Goal: Complete application form

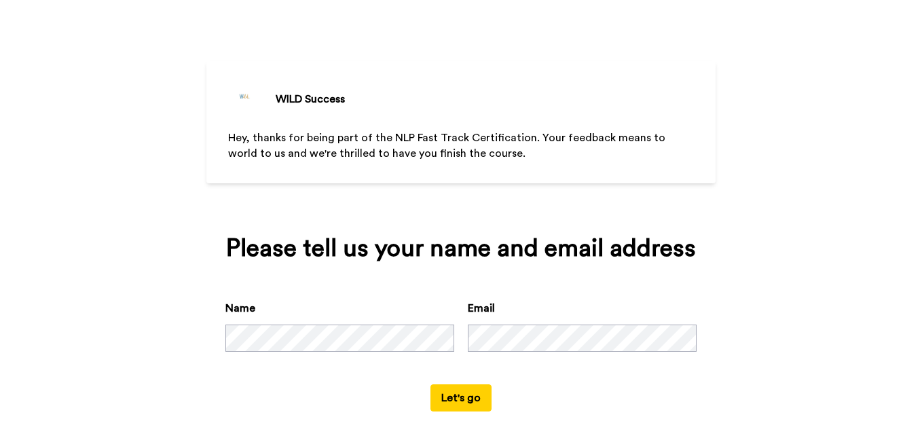
scroll to position [54, 0]
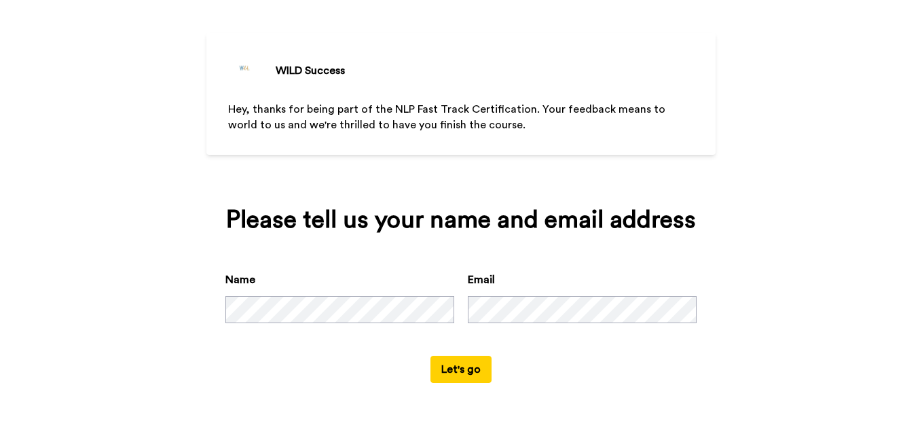
click at [459, 364] on button "Let's go" at bounding box center [460, 369] width 61 height 27
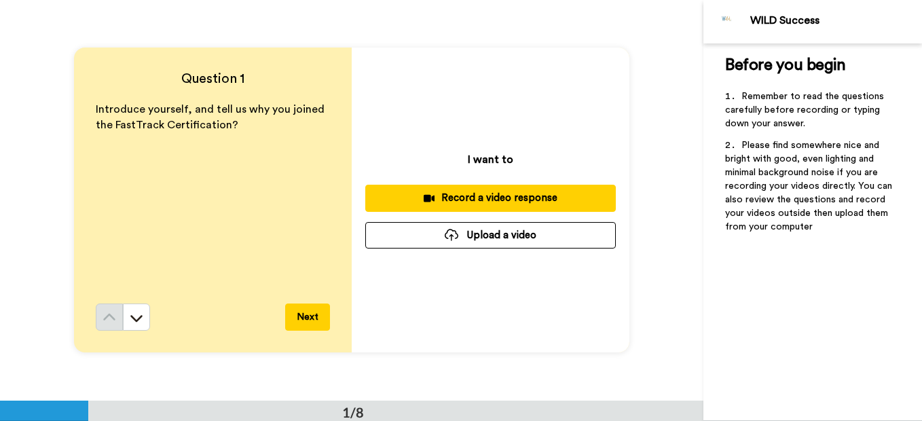
click at [407, 199] on div "Record a video response" at bounding box center [490, 198] width 229 height 14
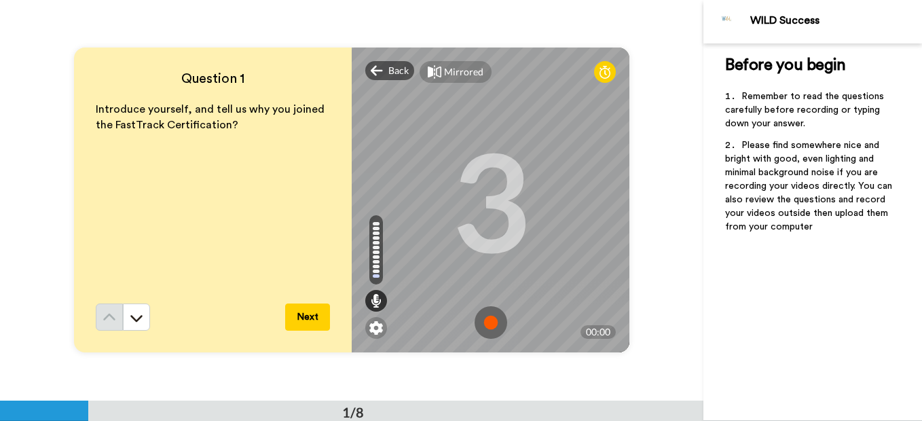
click at [488, 322] on img at bounding box center [490, 322] width 33 height 33
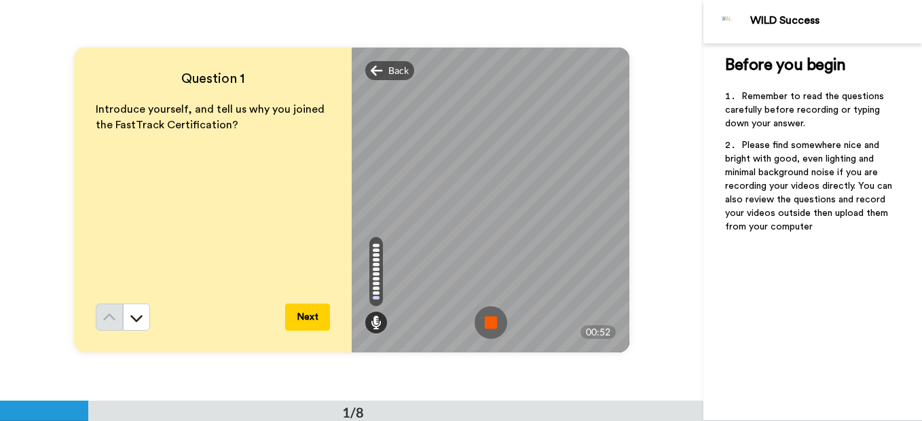
click at [291, 322] on button "Next" at bounding box center [307, 316] width 45 height 27
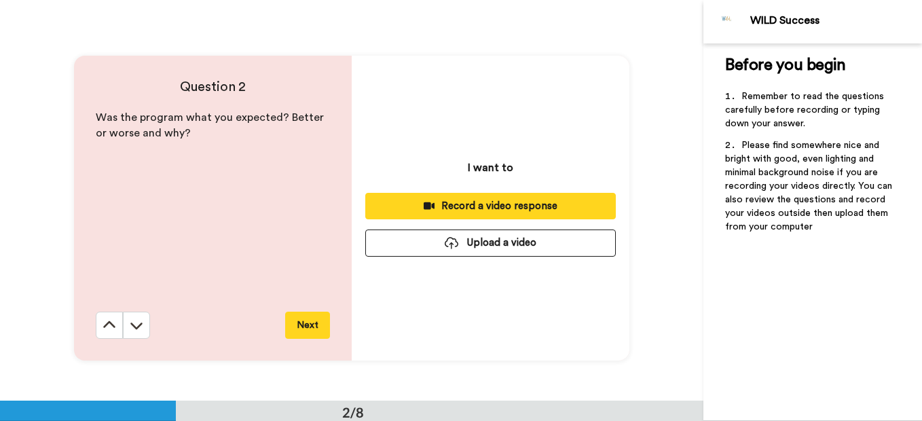
scroll to position [401, 0]
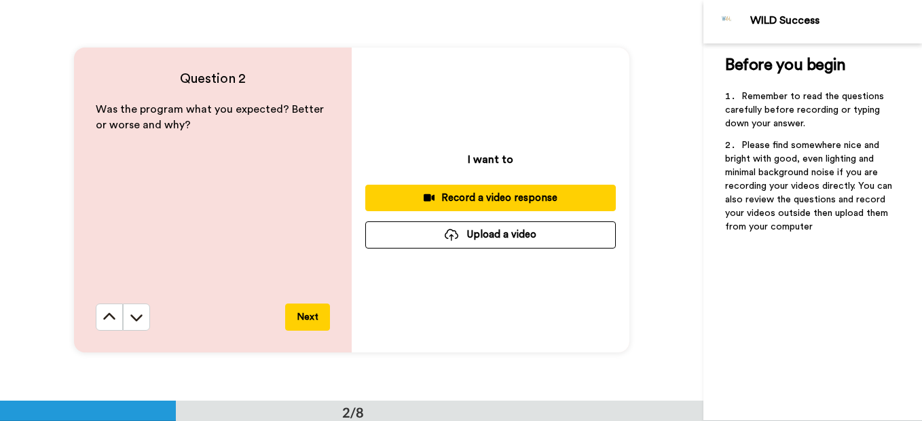
click at [486, 193] on div "Record a video response" at bounding box center [490, 198] width 229 height 14
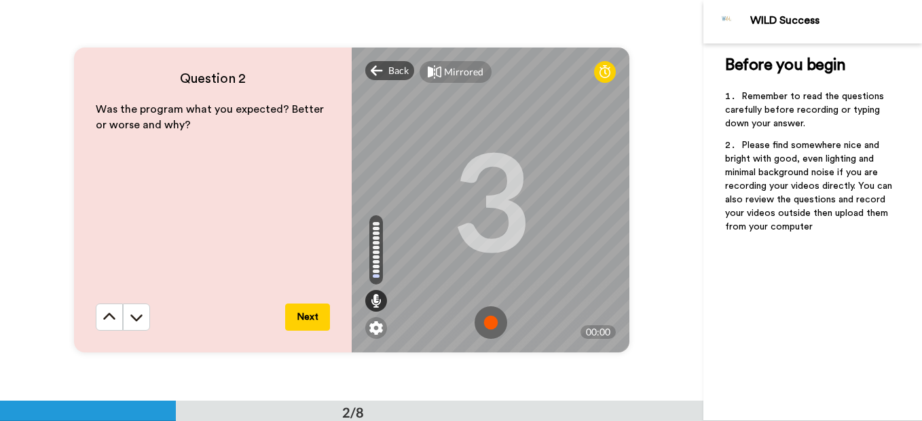
click at [482, 320] on img at bounding box center [490, 322] width 33 height 33
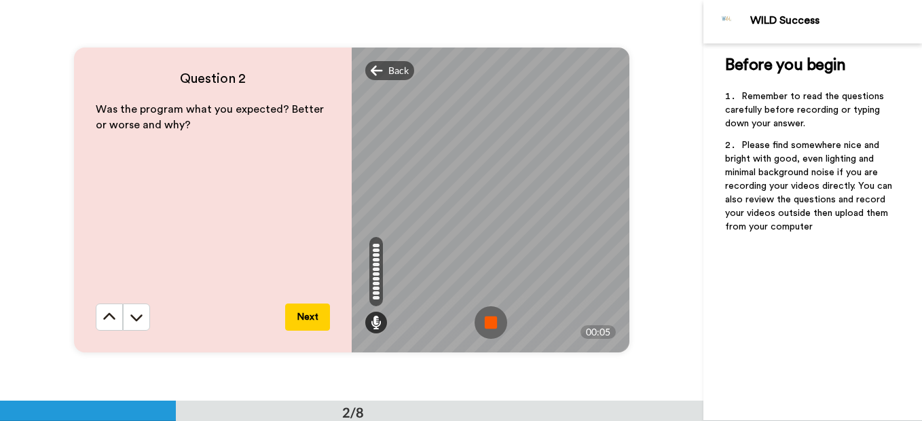
click at [489, 324] on img at bounding box center [490, 322] width 33 height 33
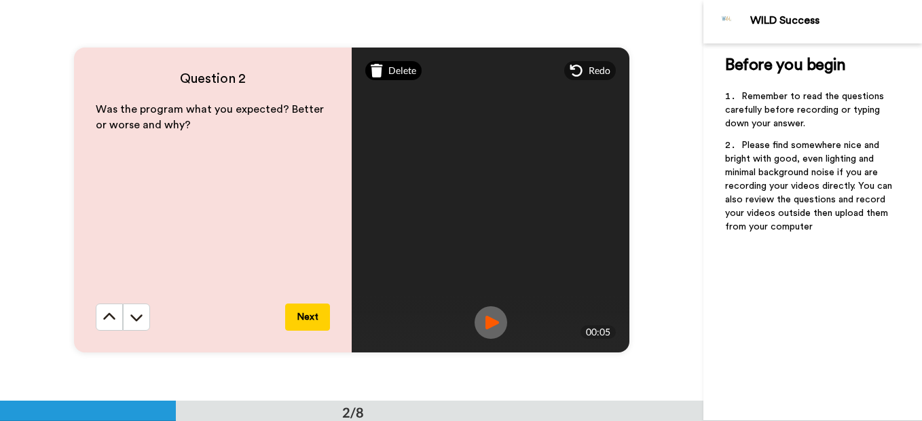
click at [381, 67] on div "Delete" at bounding box center [393, 70] width 56 height 19
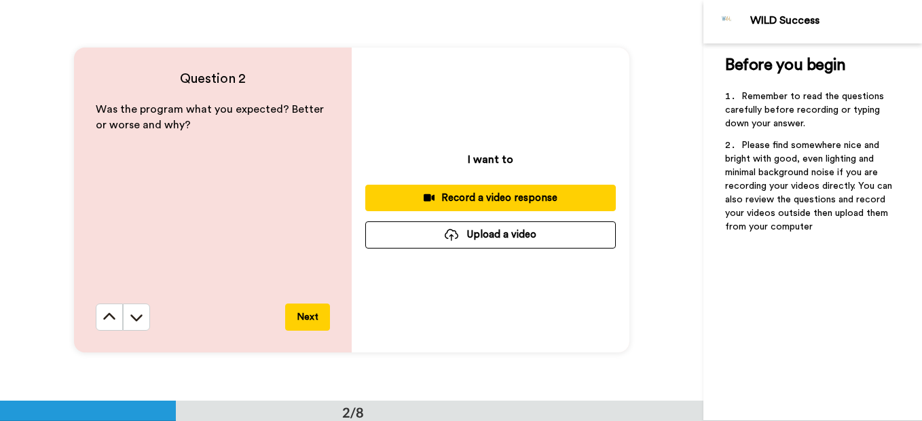
click at [477, 193] on div "Record a video response" at bounding box center [490, 198] width 229 height 14
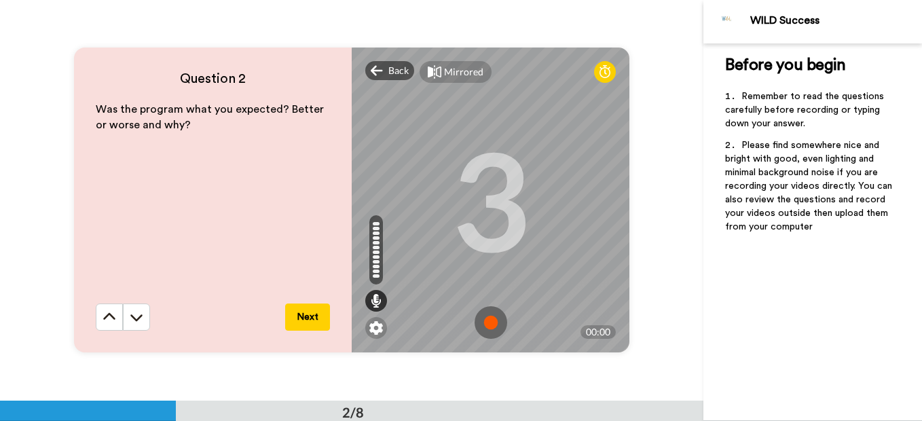
click at [488, 323] on img at bounding box center [490, 322] width 33 height 33
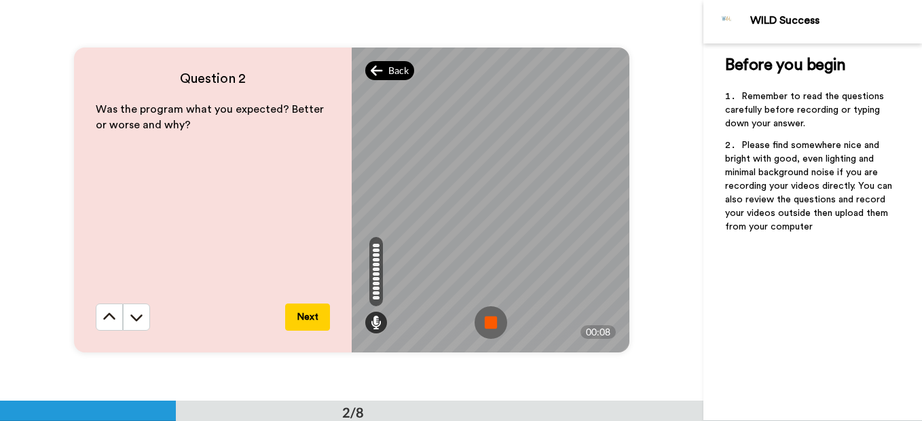
click at [381, 67] on div "Back" at bounding box center [389, 70] width 49 height 19
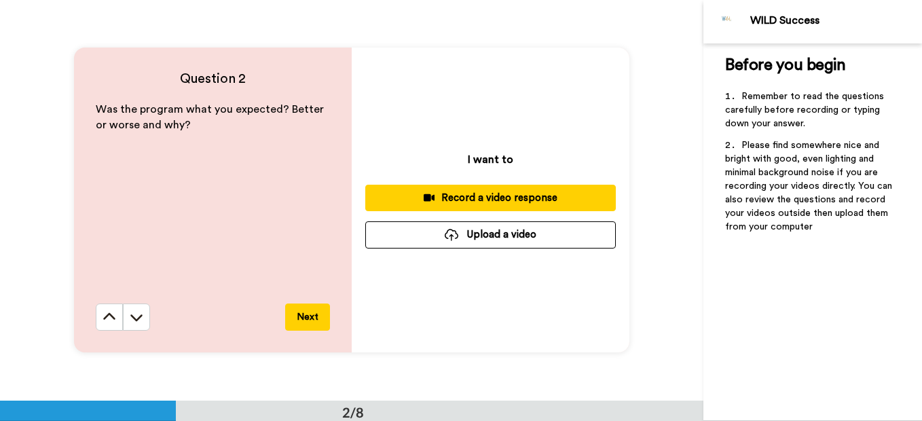
click at [446, 208] on button "Record a video response" at bounding box center [490, 198] width 250 height 26
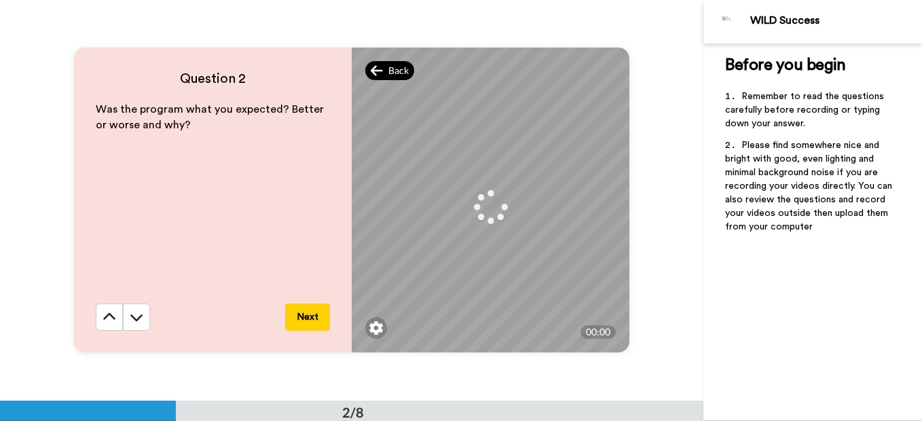
click at [371, 69] on icon at bounding box center [377, 70] width 12 height 10
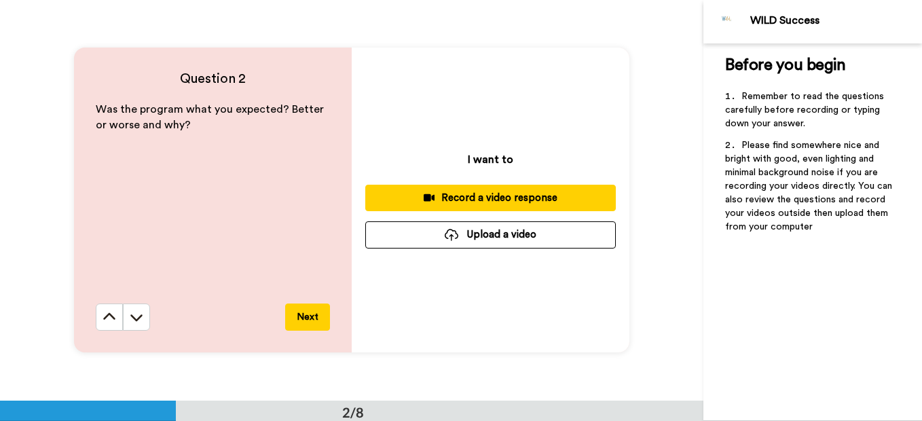
click at [541, 196] on div "Record a video response" at bounding box center [490, 198] width 229 height 14
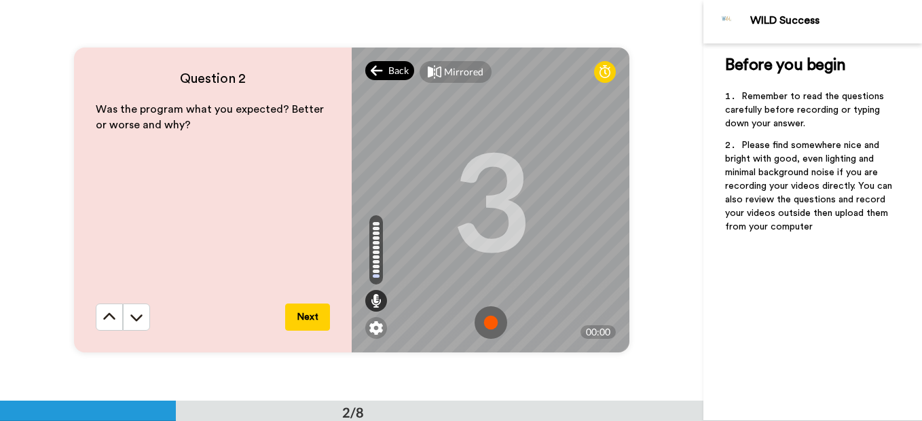
click at [385, 61] on div "Back" at bounding box center [389, 70] width 49 height 19
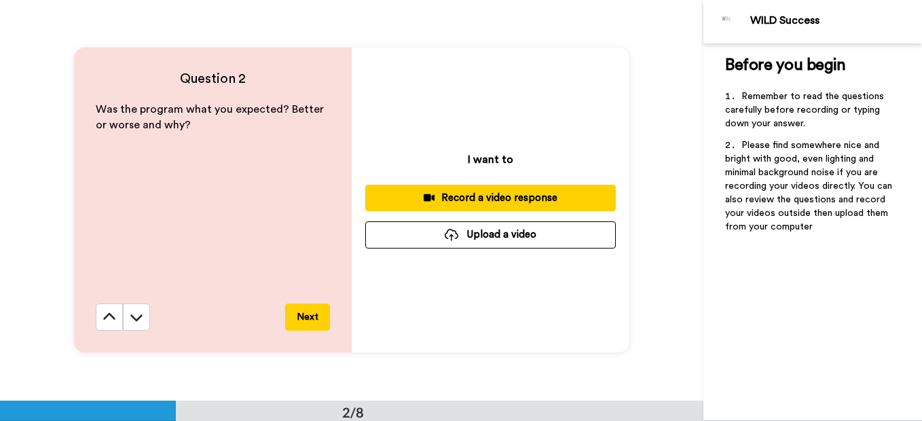
click at [525, 199] on div "Record a video response" at bounding box center [490, 198] width 229 height 14
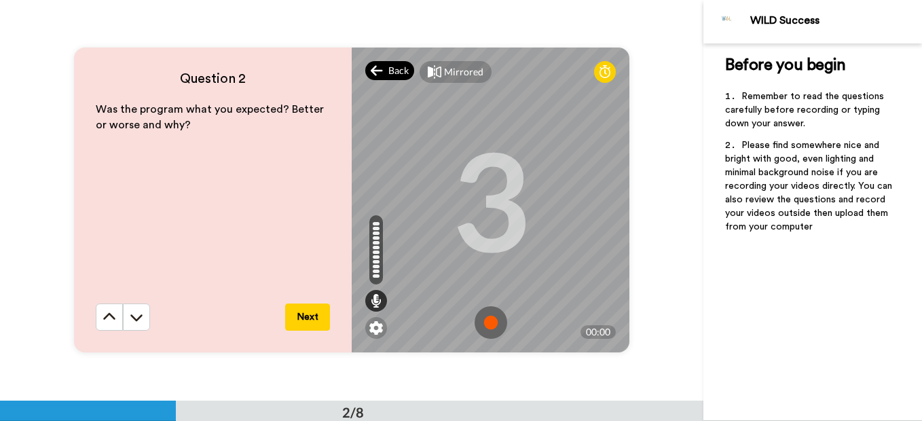
click at [377, 64] on icon at bounding box center [377, 71] width 12 height 14
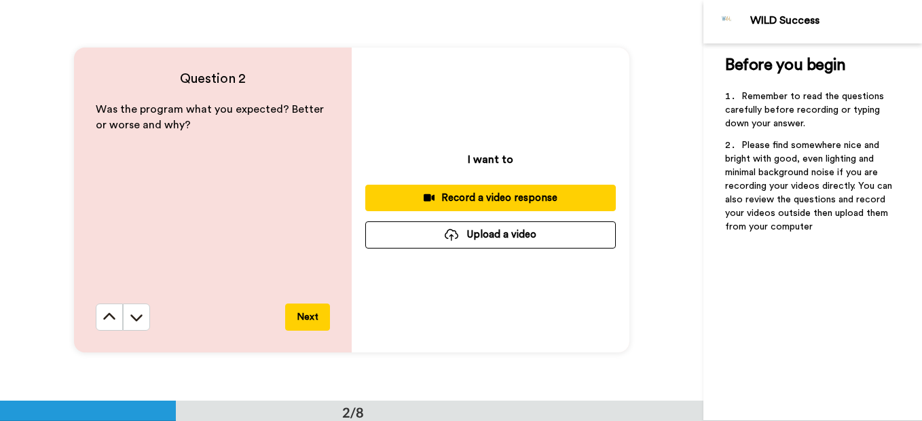
click at [570, 196] on div "Record a video response" at bounding box center [490, 198] width 229 height 14
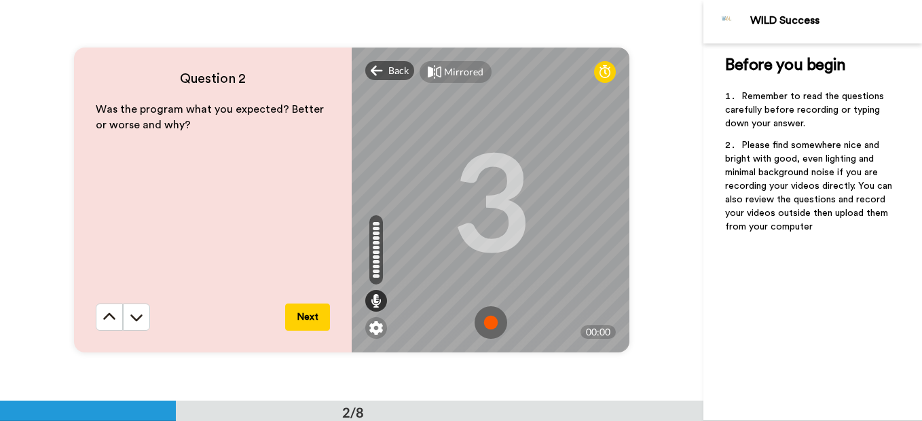
click at [491, 326] on img at bounding box center [490, 322] width 33 height 33
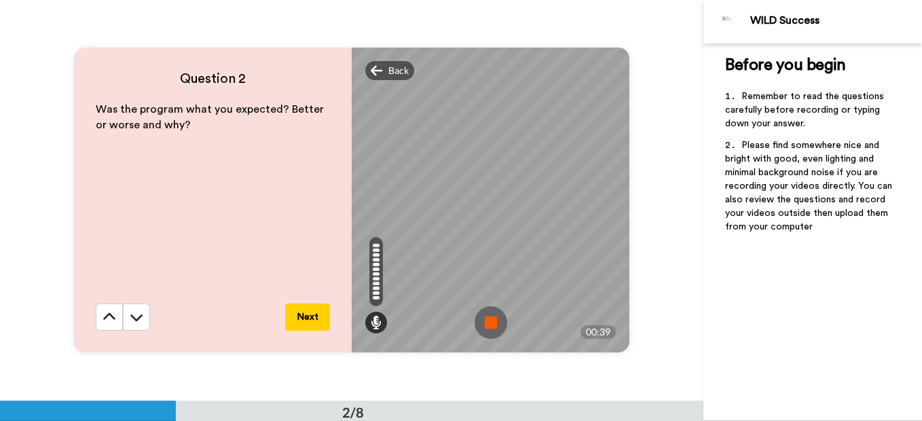
click at [491, 326] on img at bounding box center [490, 322] width 33 height 33
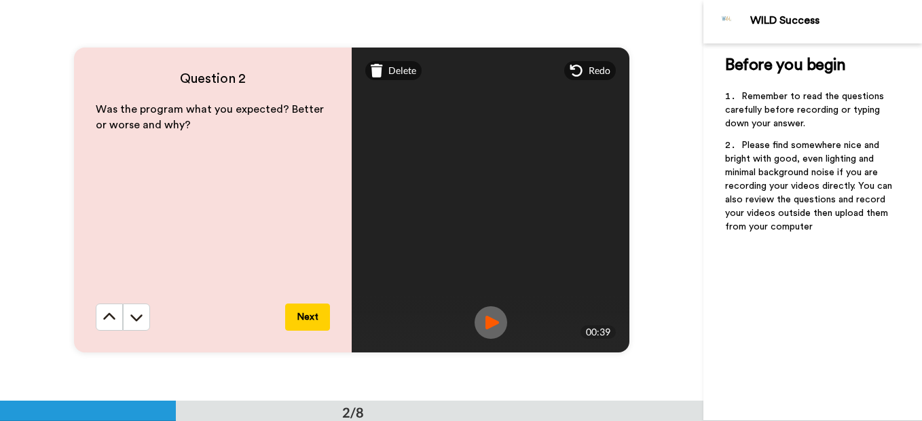
click at [293, 316] on button "Next" at bounding box center [307, 316] width 45 height 27
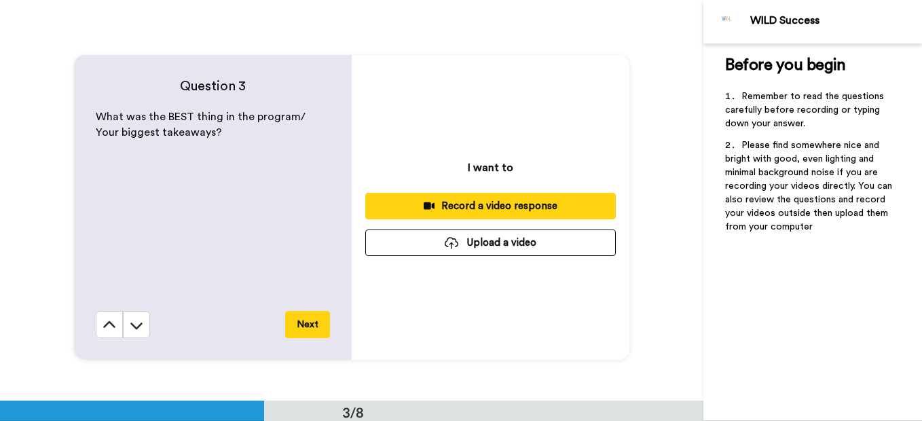
scroll to position [801, 0]
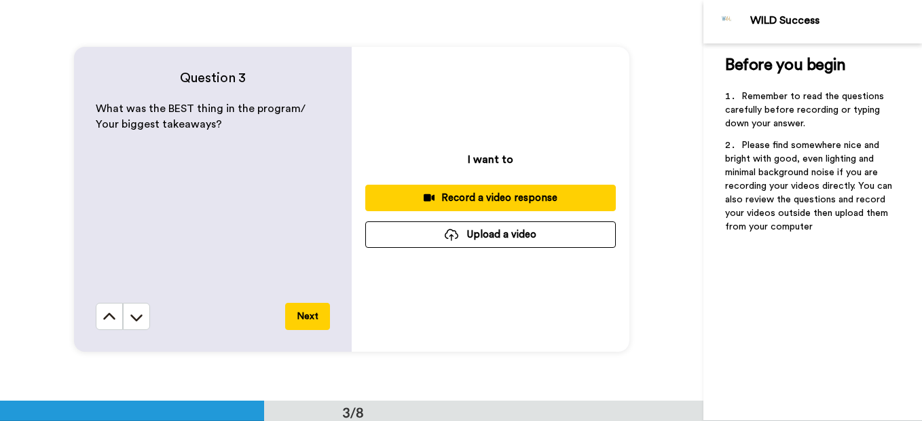
click at [295, 316] on button "Next" at bounding box center [307, 316] width 45 height 27
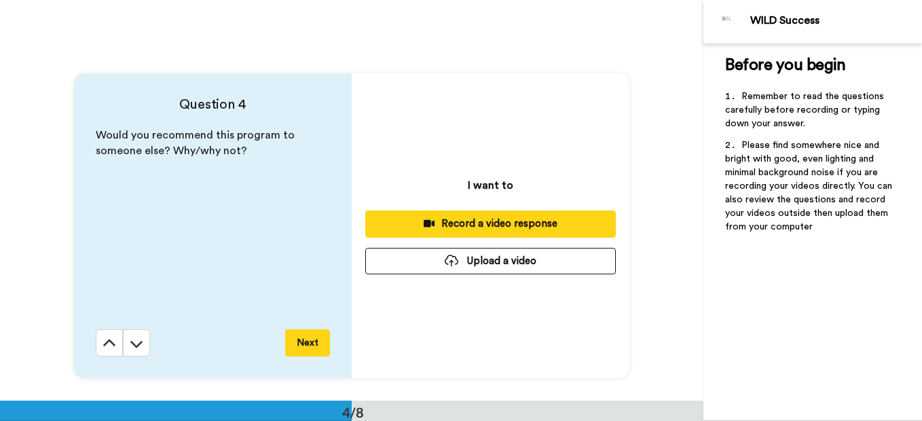
scroll to position [1201, 0]
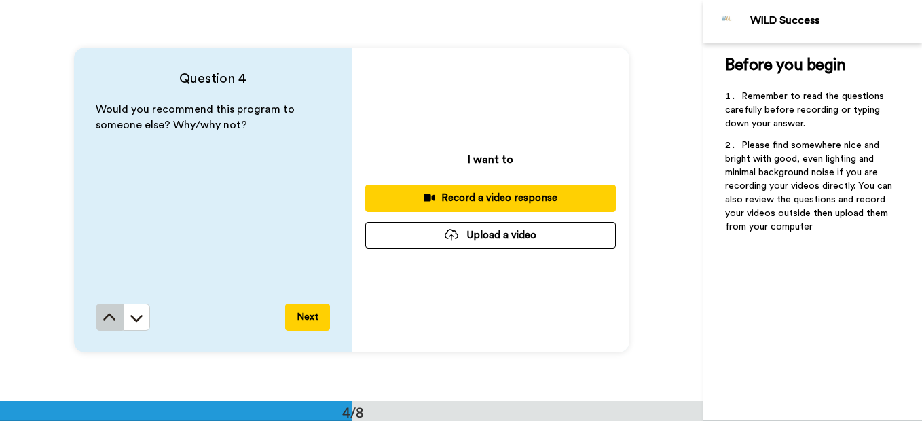
click at [103, 317] on icon at bounding box center [110, 318] width 14 height 14
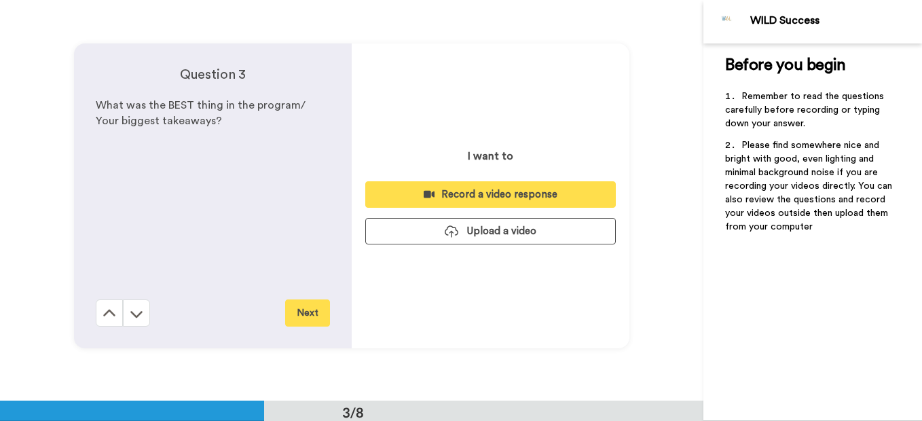
scroll to position [801, 0]
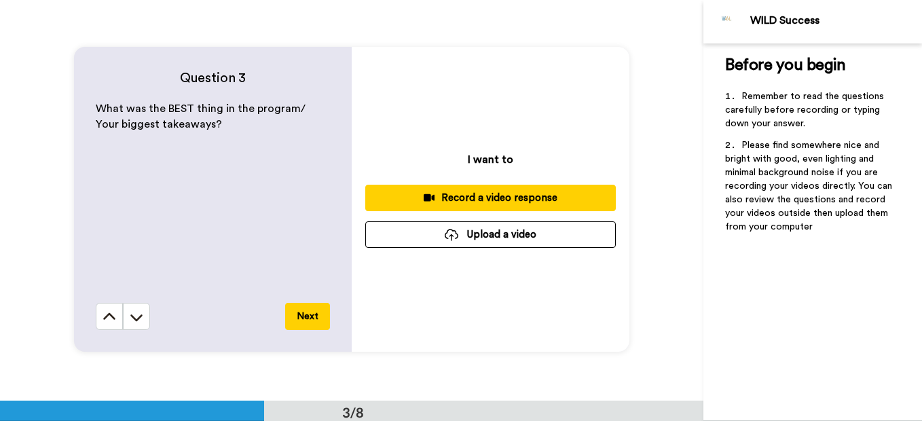
click at [543, 198] on div "Record a video response" at bounding box center [490, 198] width 229 height 14
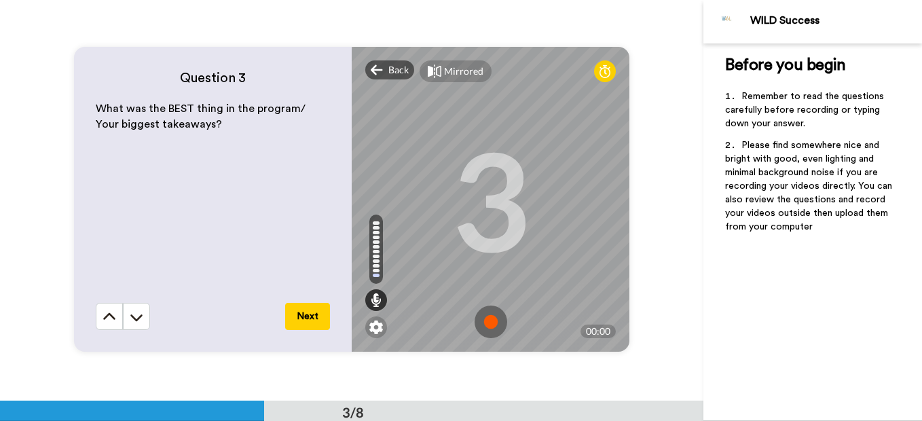
click at [489, 323] on img at bounding box center [490, 321] width 33 height 33
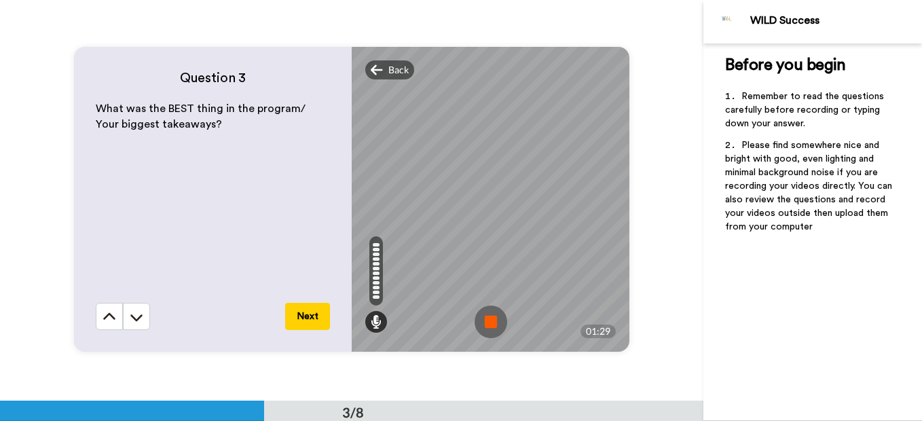
click at [493, 312] on img at bounding box center [490, 321] width 33 height 33
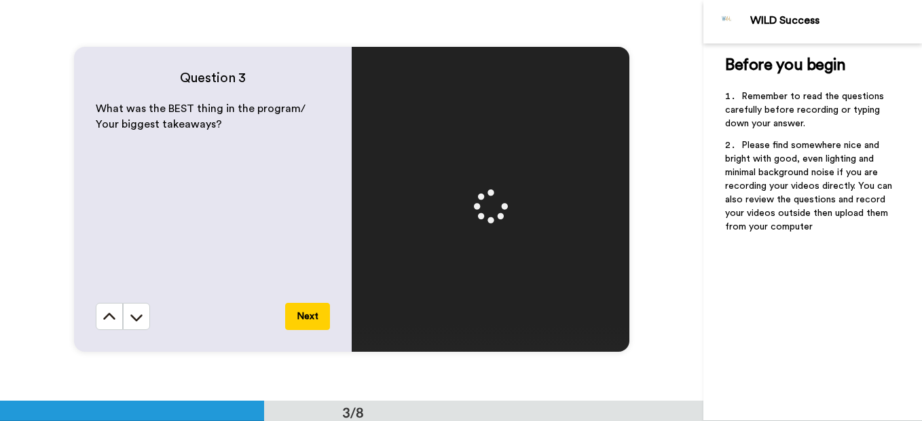
click at [304, 322] on button "Next" at bounding box center [307, 316] width 45 height 27
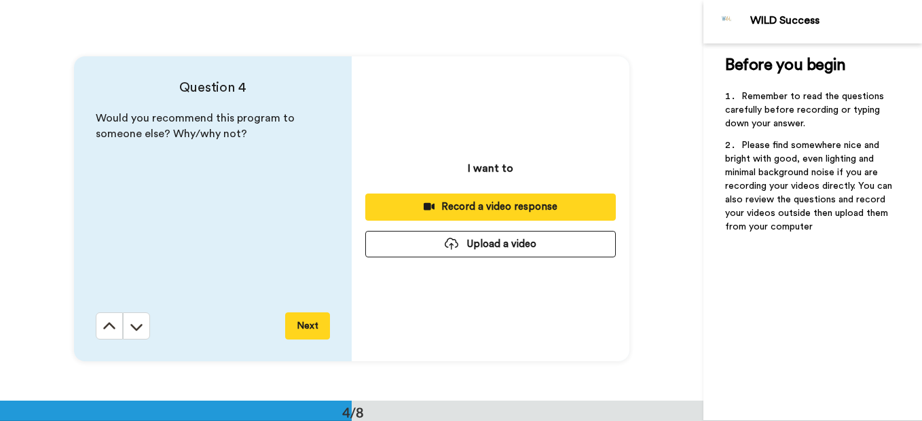
scroll to position [1201, 0]
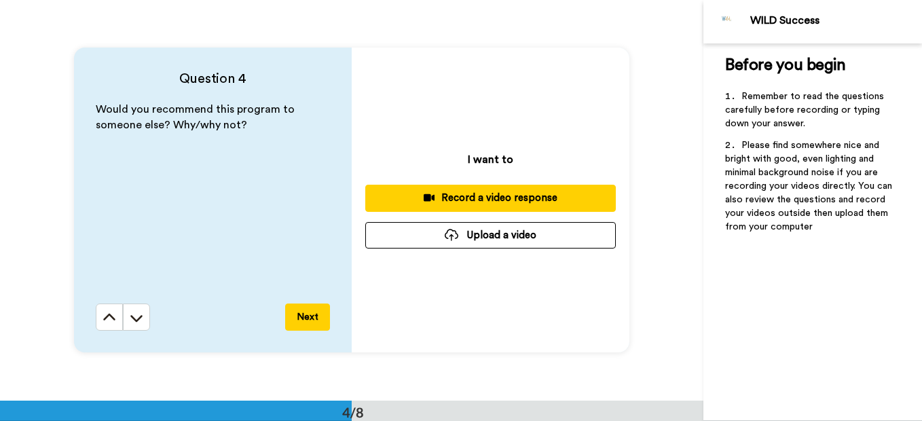
click at [461, 196] on div "Record a video response" at bounding box center [490, 198] width 229 height 14
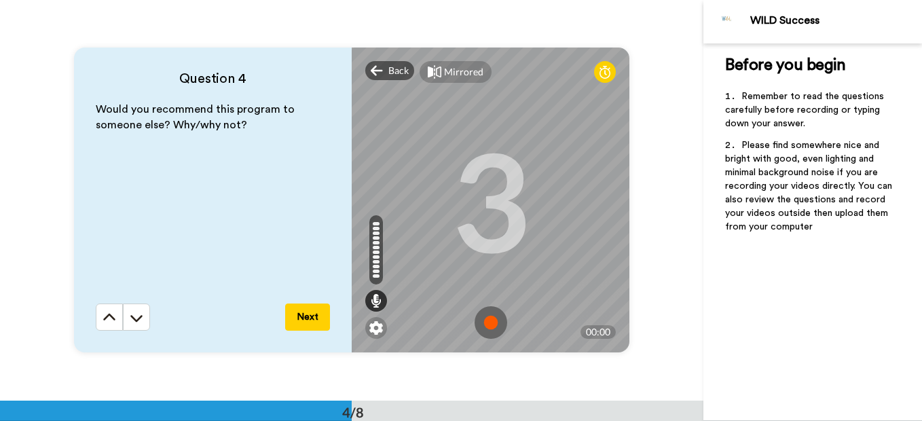
click at [489, 320] on img at bounding box center [490, 322] width 33 height 33
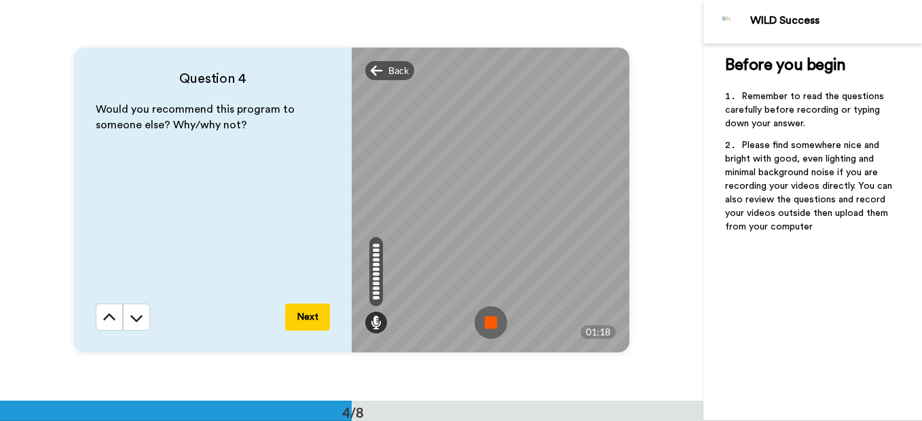
click at [487, 324] on img at bounding box center [490, 322] width 33 height 33
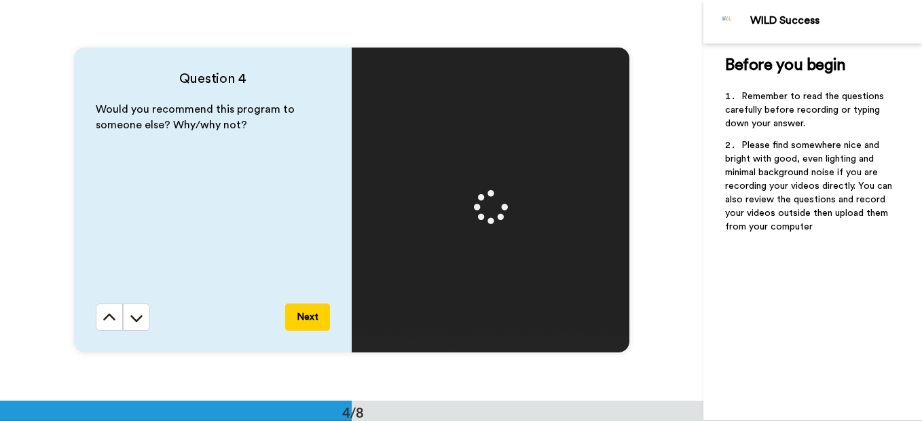
click at [296, 312] on button "Next" at bounding box center [307, 316] width 45 height 27
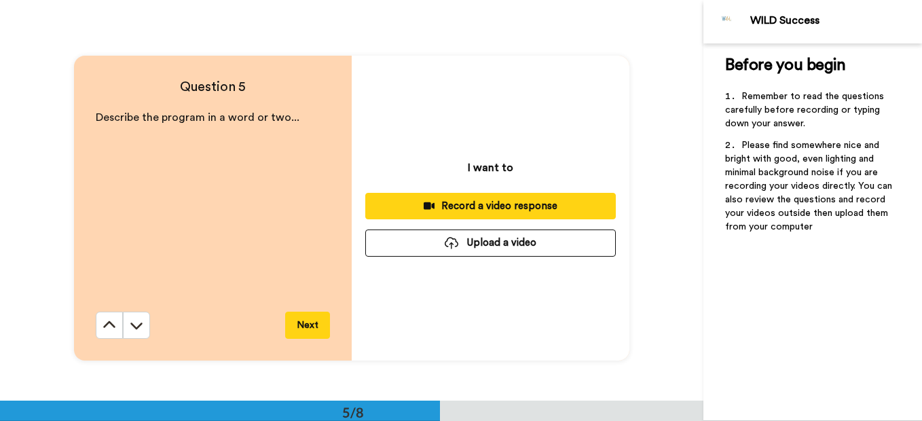
scroll to position [1601, 0]
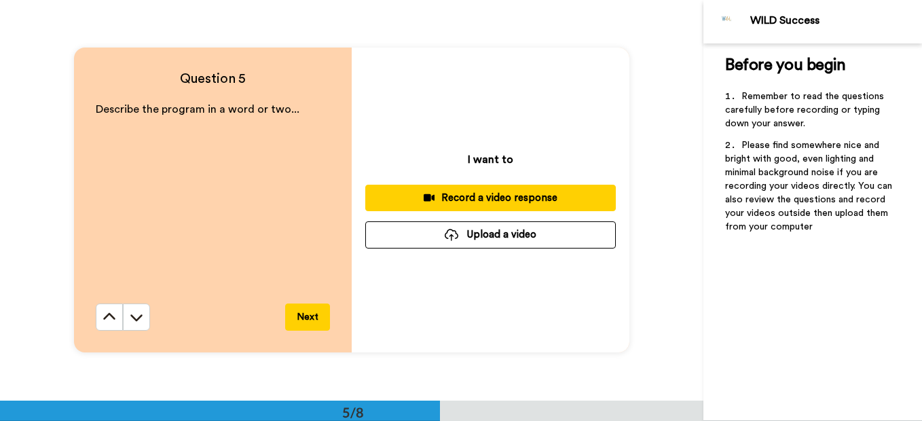
click at [424, 199] on icon at bounding box center [430, 198] width 12 height 10
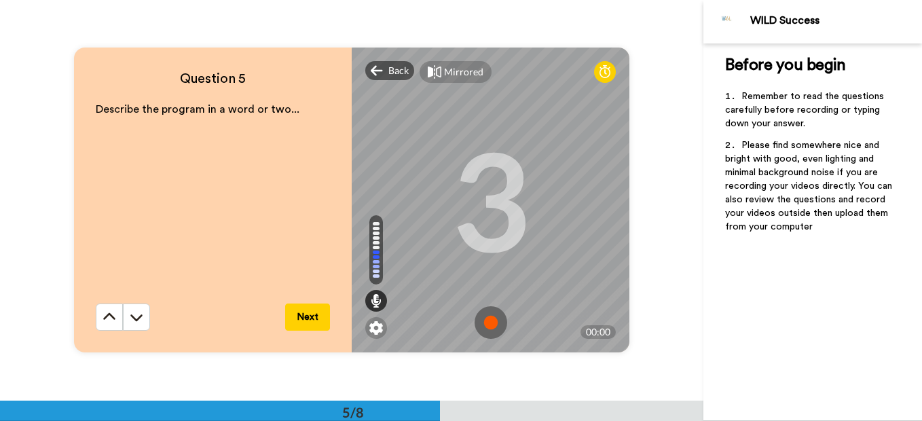
click at [477, 320] on img at bounding box center [490, 322] width 33 height 33
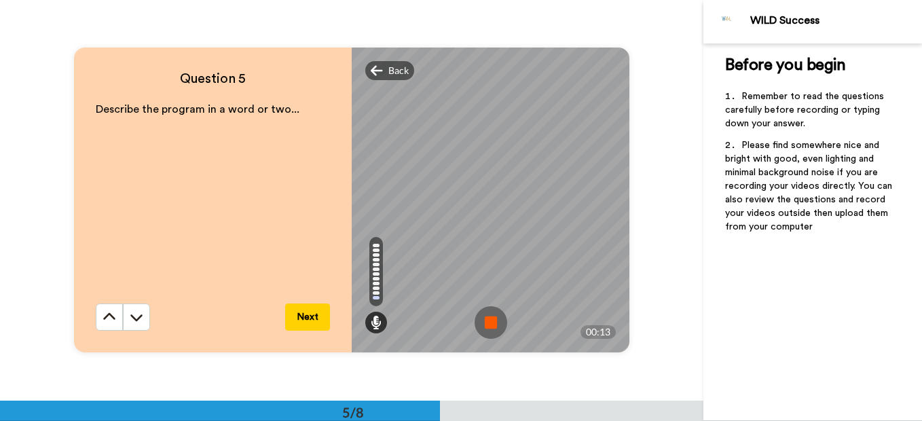
click at [474, 317] on img at bounding box center [490, 322] width 33 height 33
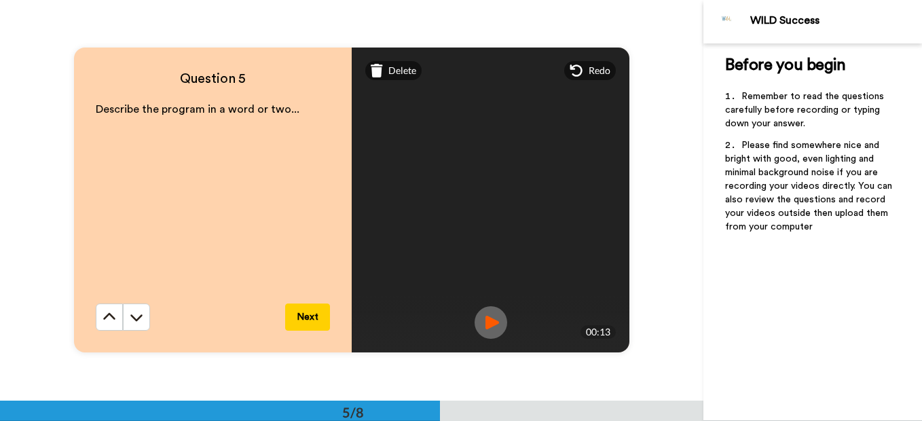
click at [312, 319] on button "Next" at bounding box center [307, 316] width 45 height 27
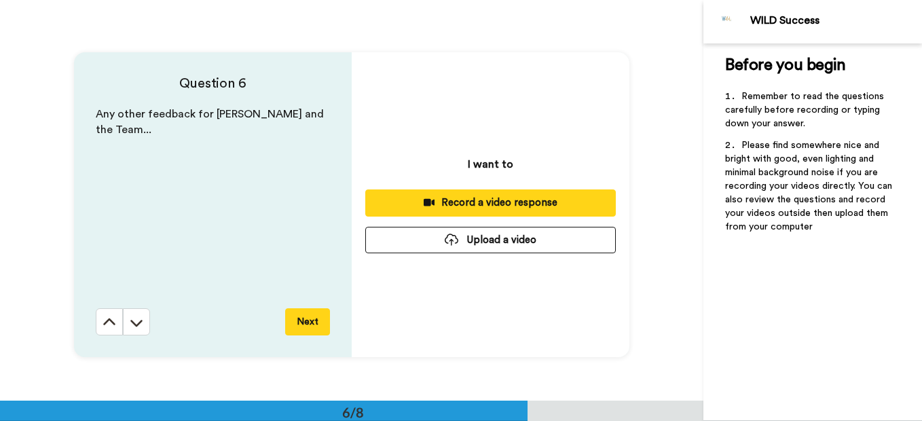
scroll to position [2001, 0]
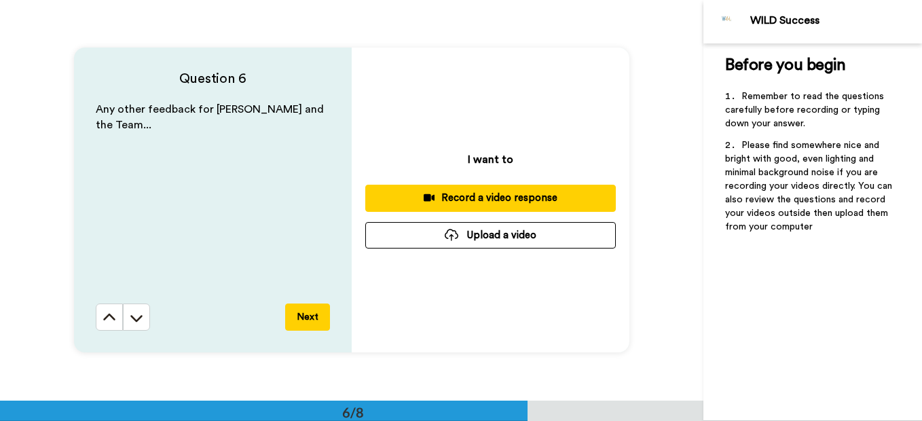
click at [485, 196] on div "Record a video response" at bounding box center [490, 198] width 229 height 14
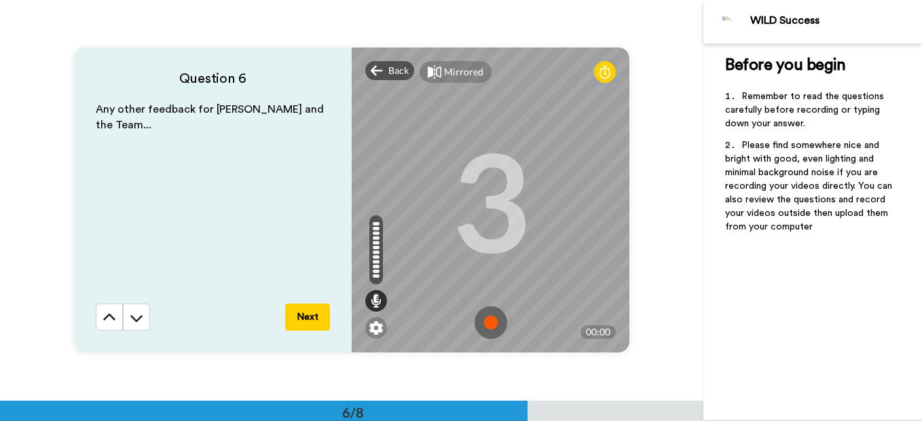
click at [485, 318] on img at bounding box center [490, 322] width 33 height 33
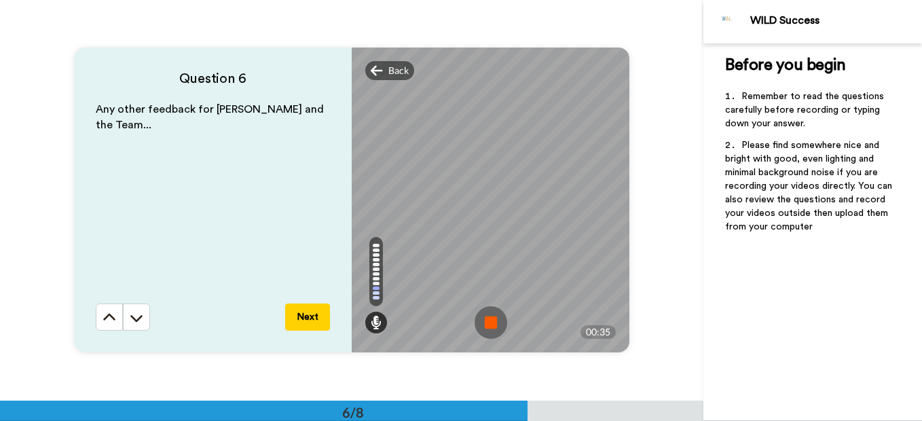
click at [485, 318] on img at bounding box center [490, 322] width 33 height 33
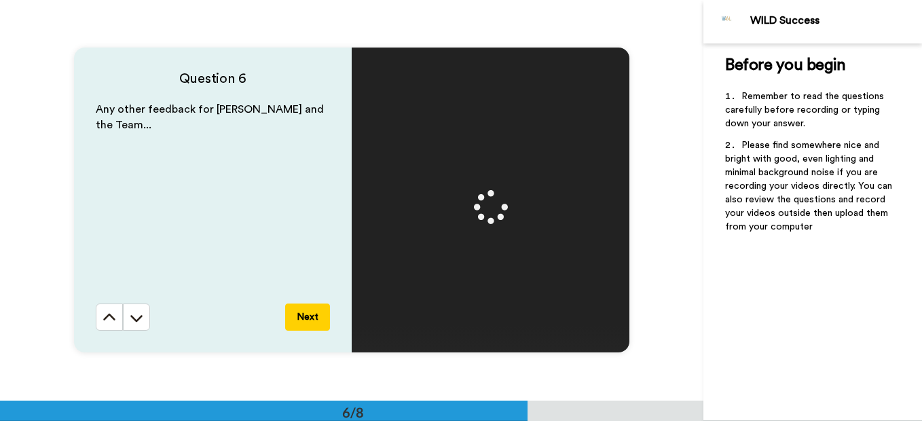
click at [312, 316] on button "Next" at bounding box center [307, 316] width 45 height 27
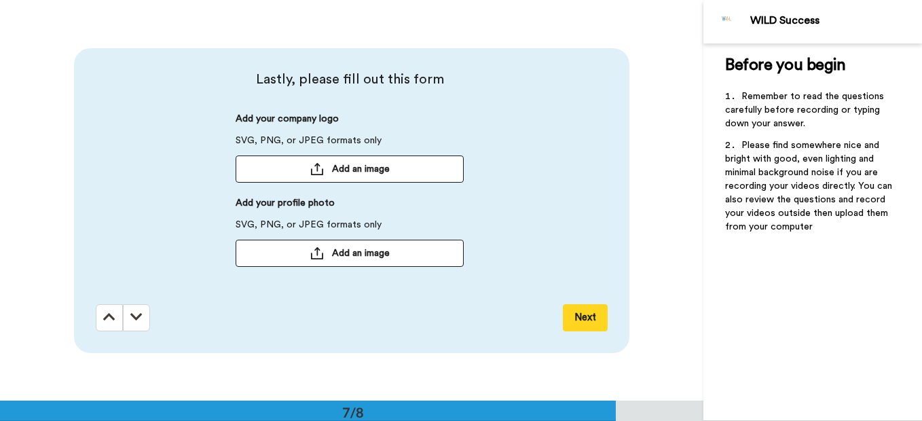
scroll to position [2402, 0]
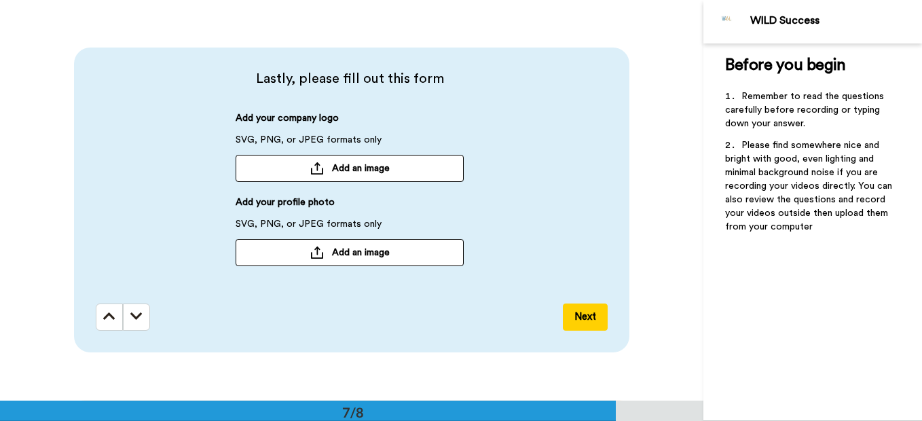
click at [372, 257] on span "Add an image" at bounding box center [361, 253] width 58 height 14
click at [600, 318] on button "Next" at bounding box center [585, 316] width 45 height 27
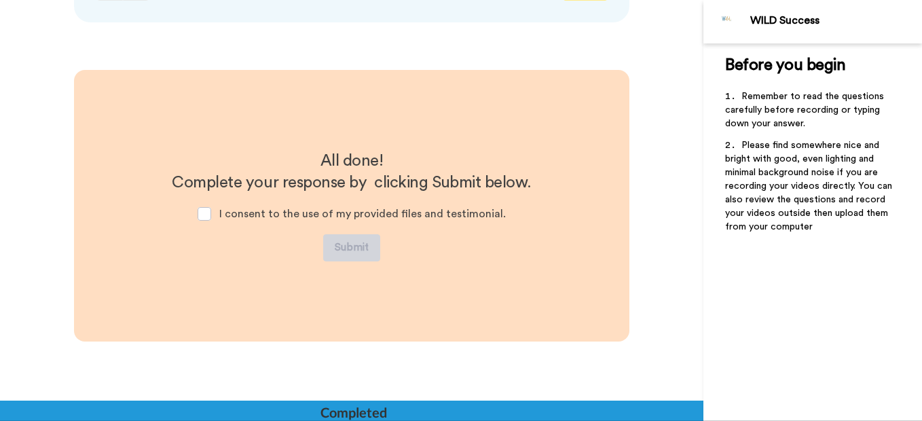
scroll to position [2738, 0]
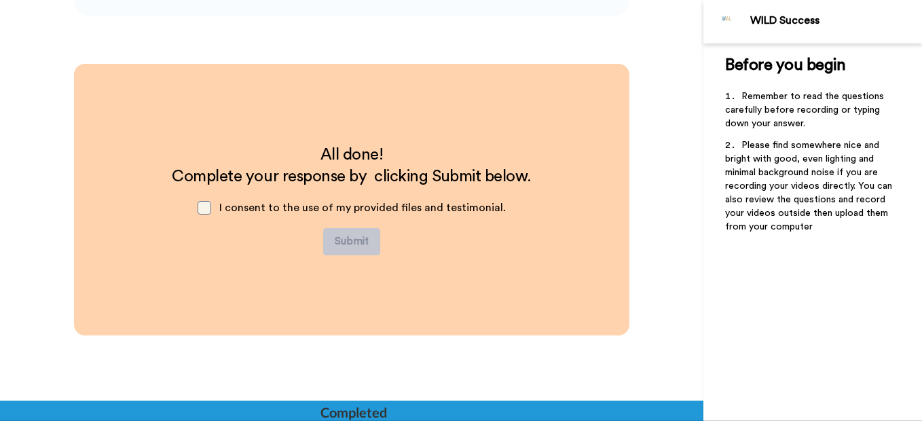
click at [206, 206] on span at bounding box center [205, 208] width 14 height 14
click at [360, 252] on button "Submit" at bounding box center [351, 241] width 57 height 27
